Goal: Check status: Check status

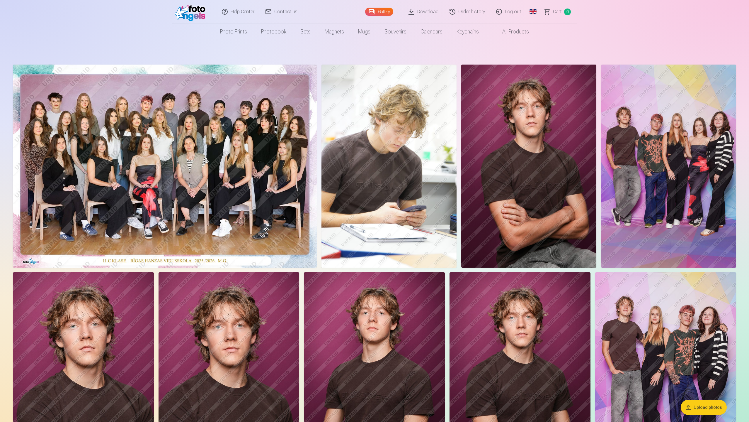
click at [473, 13] on link "Order history" at bounding box center [467, 11] width 47 height 23
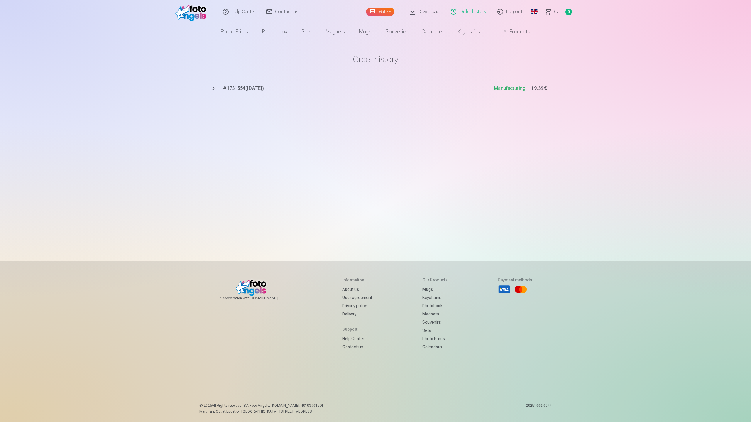
click at [426, 15] on link "Download" at bounding box center [424, 11] width 41 height 23
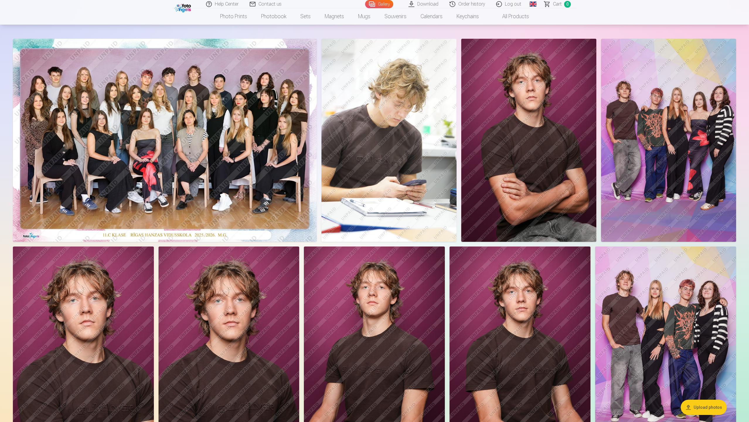
scroll to position [39, 0]
